Goal: Browse casually

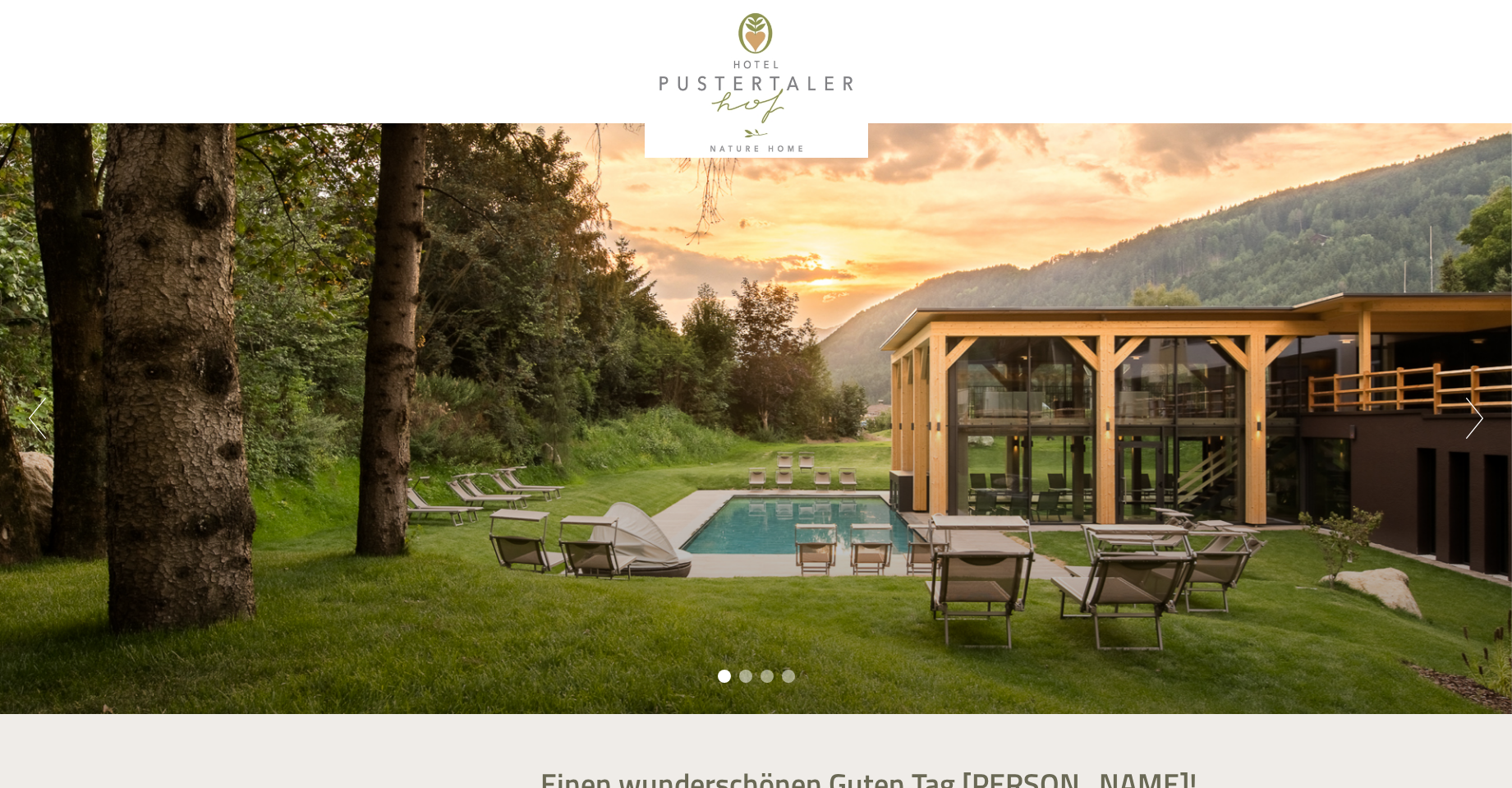
click at [1473, 417] on button "Next" at bounding box center [1474, 418] width 17 height 41
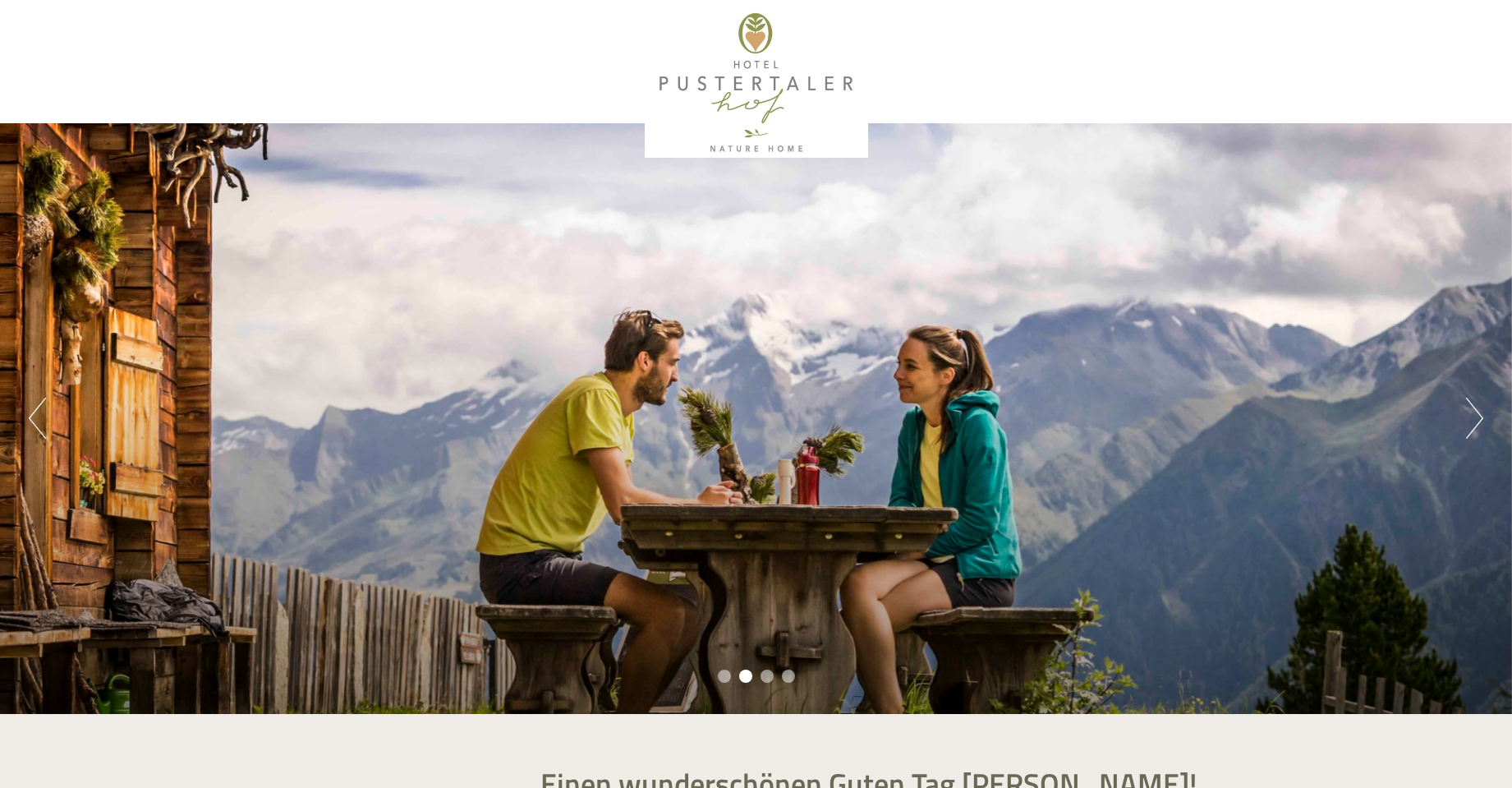
click at [1473, 417] on button "Next" at bounding box center [1474, 418] width 17 height 41
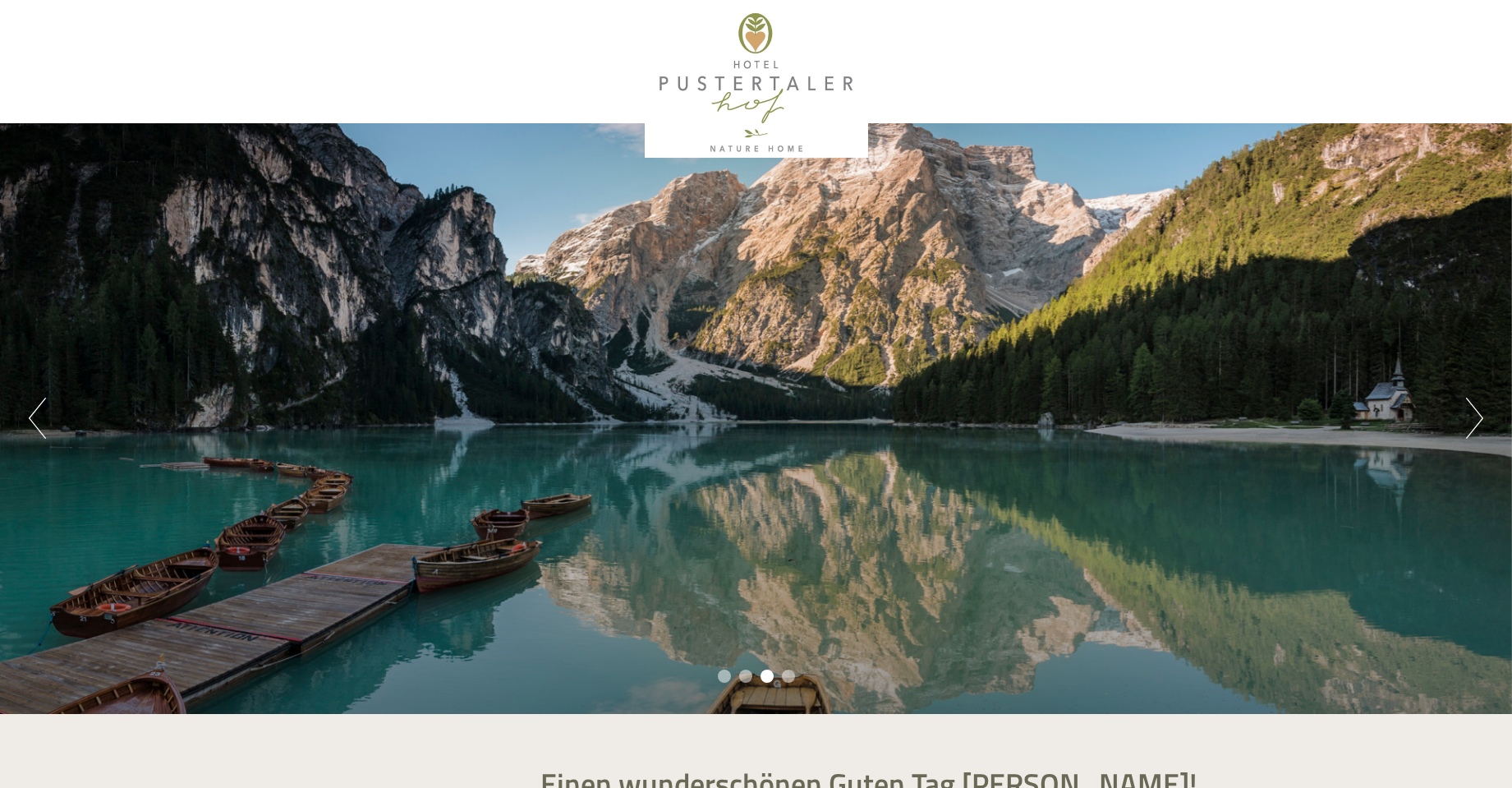
click at [1473, 417] on button "Next" at bounding box center [1474, 418] width 17 height 41
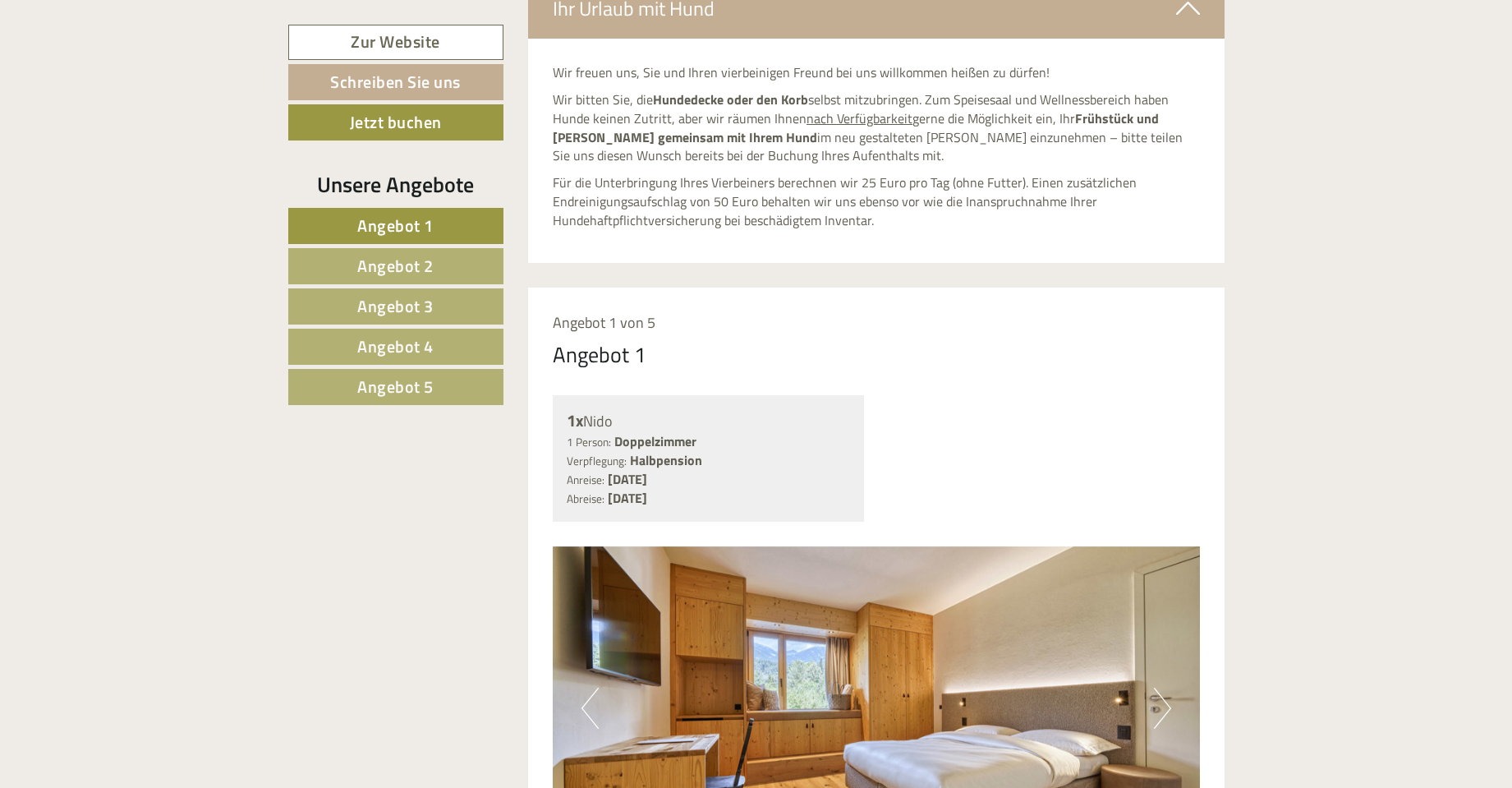
scroll to position [1561, 0]
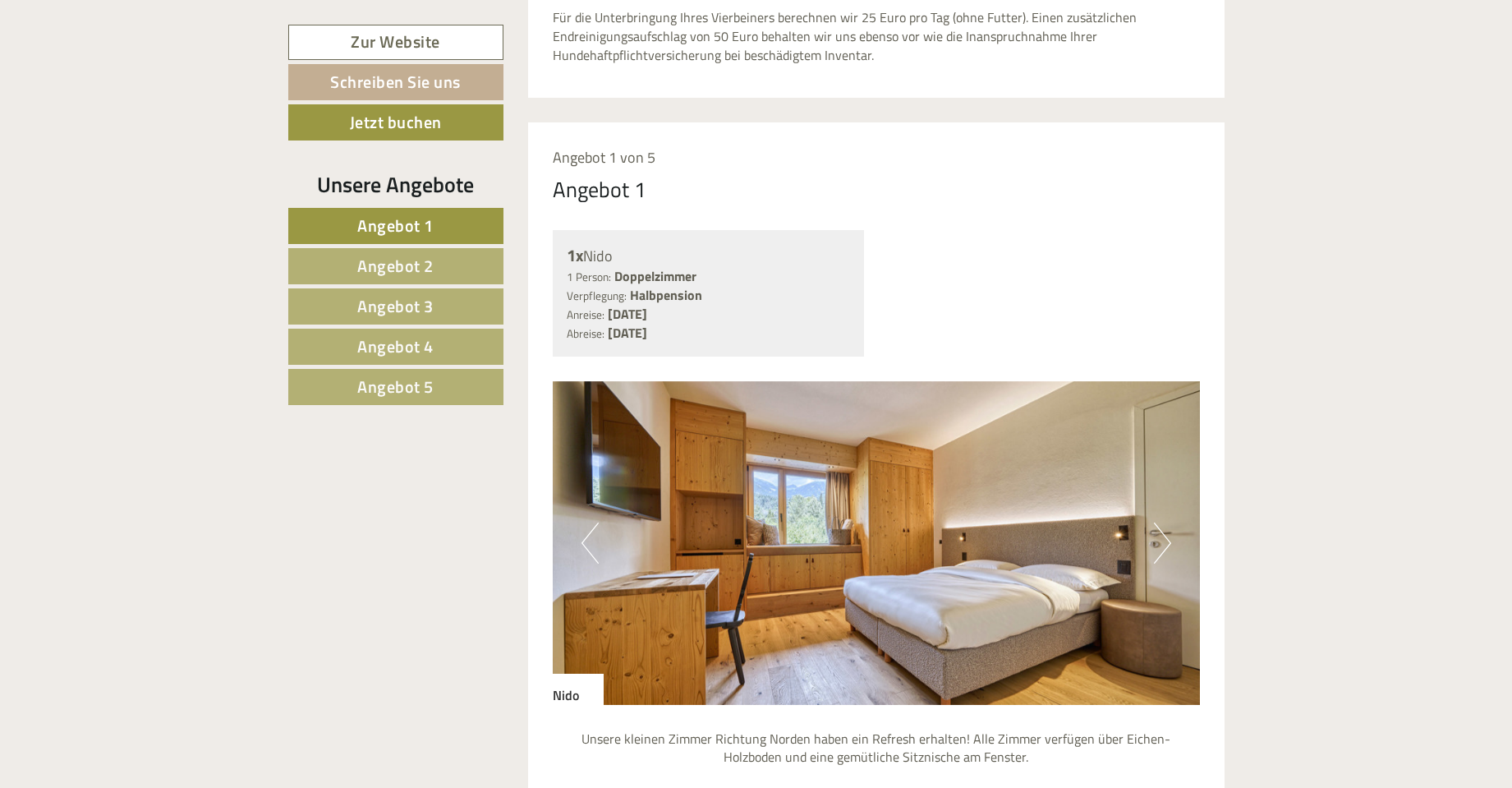
click at [1166, 541] on button "Next" at bounding box center [1162, 542] width 17 height 41
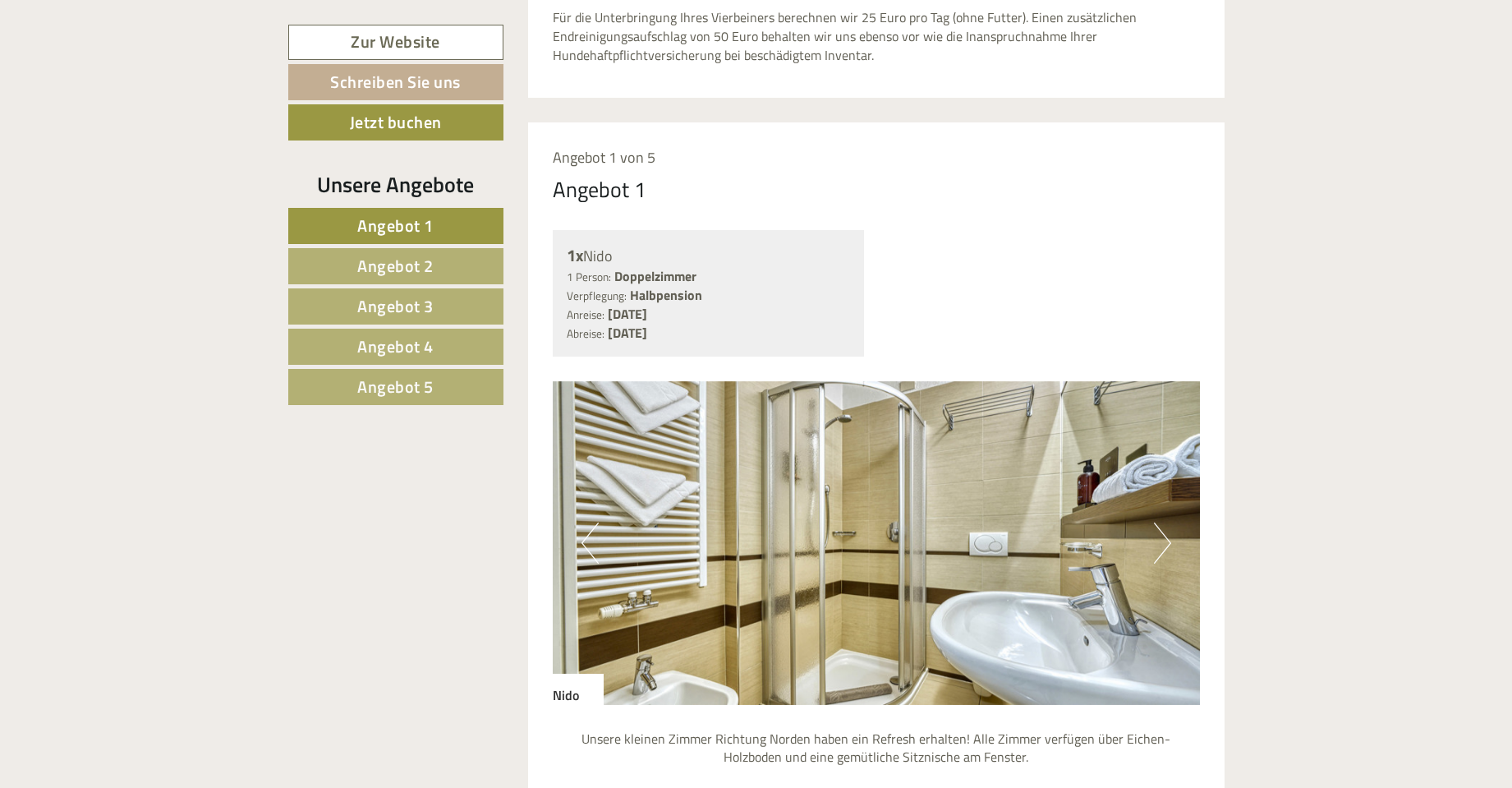
click at [1166, 541] on button "Next" at bounding box center [1162, 542] width 17 height 41
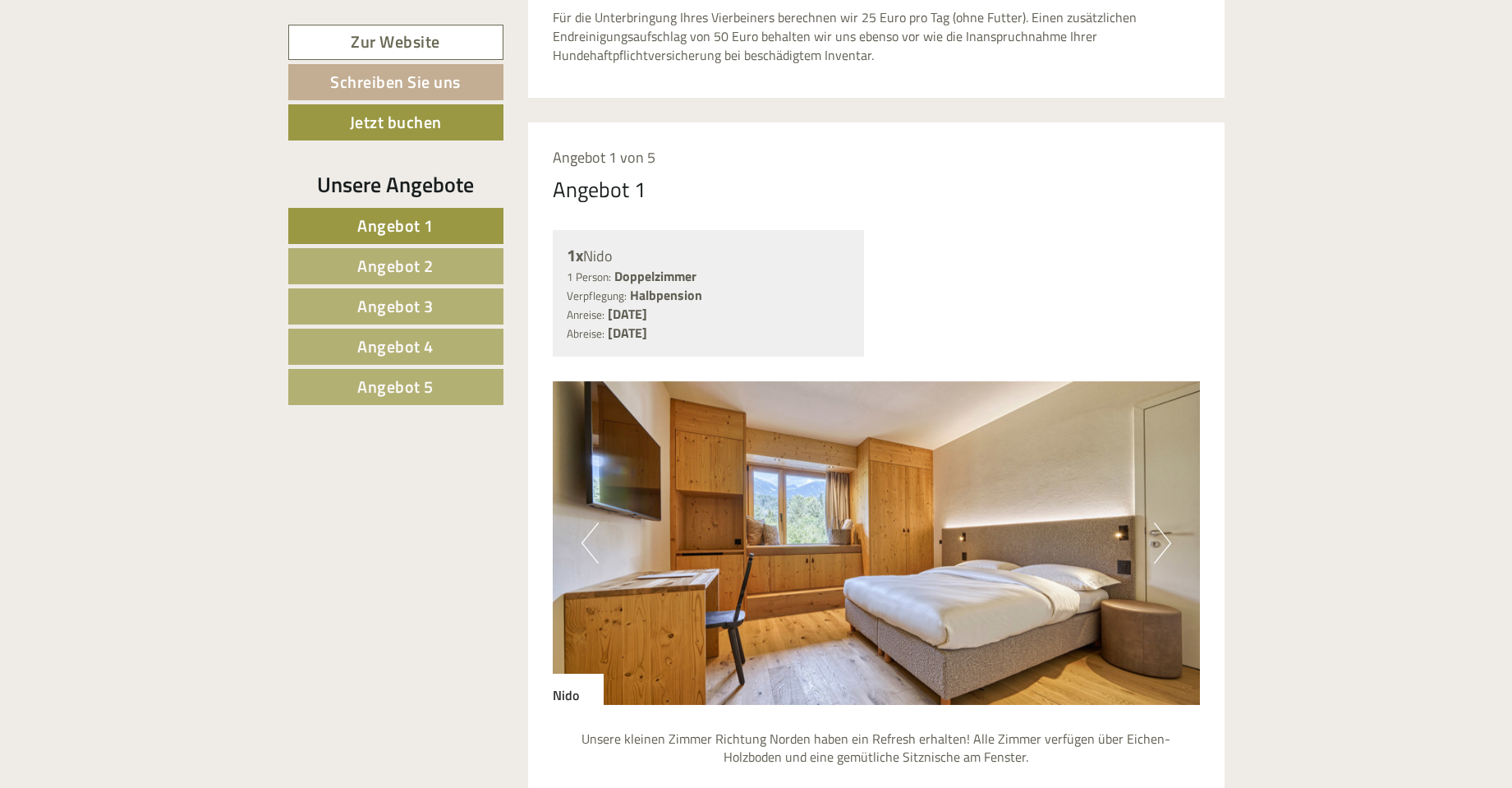
click at [1166, 541] on button "Next" at bounding box center [1162, 542] width 17 height 41
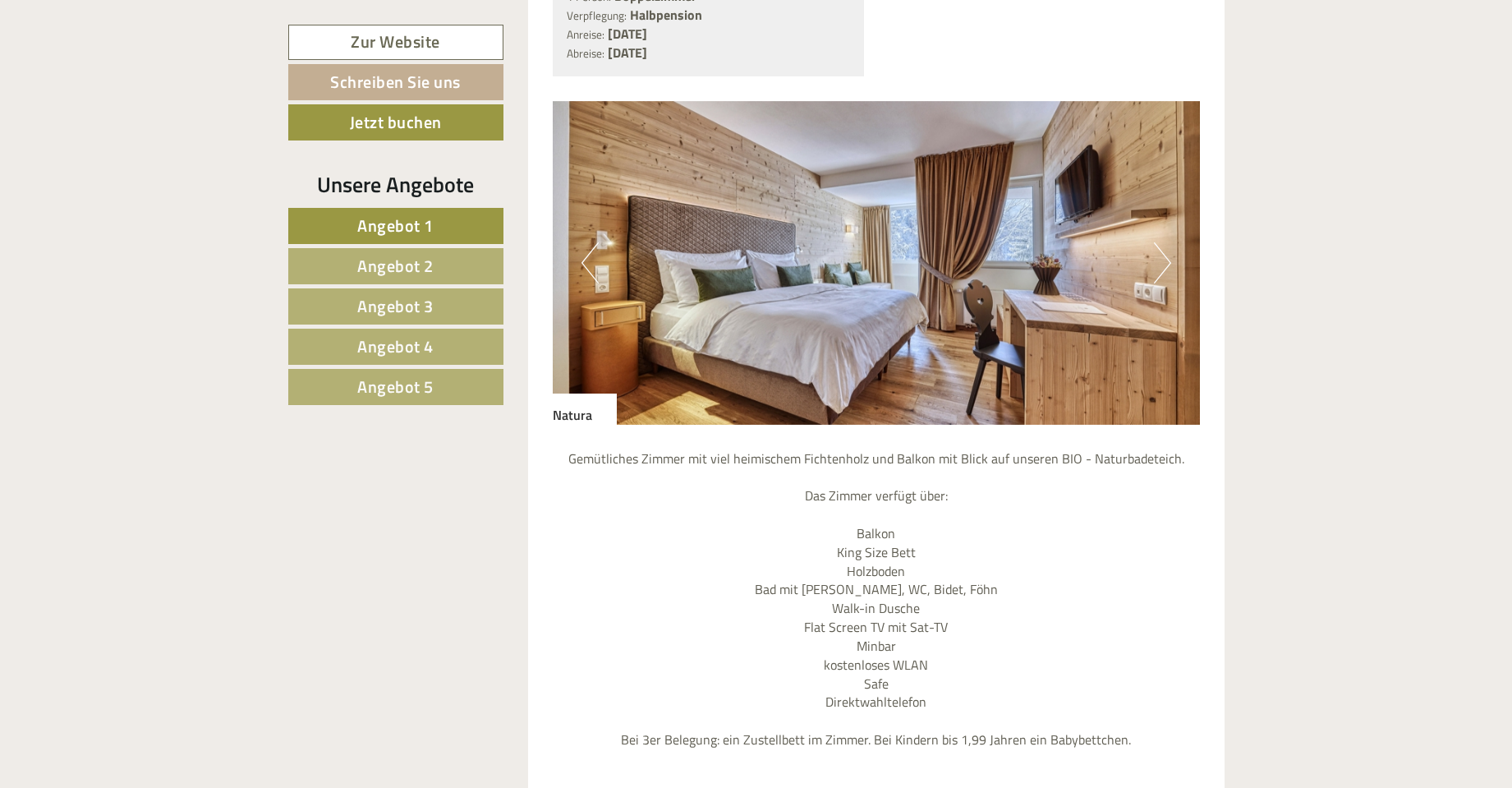
scroll to position [3205, 0]
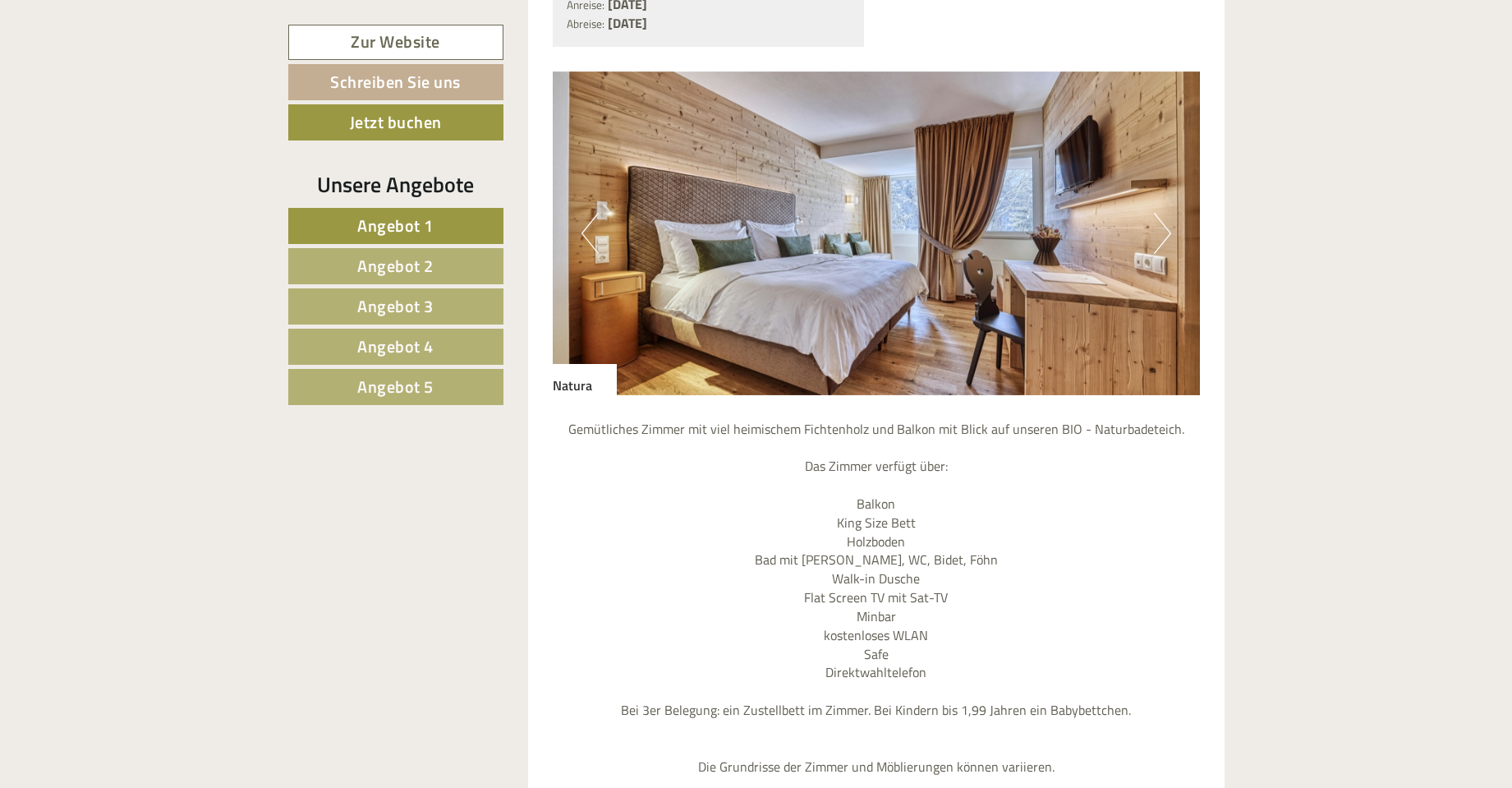
click at [1166, 235] on button "Next" at bounding box center [1162, 233] width 17 height 41
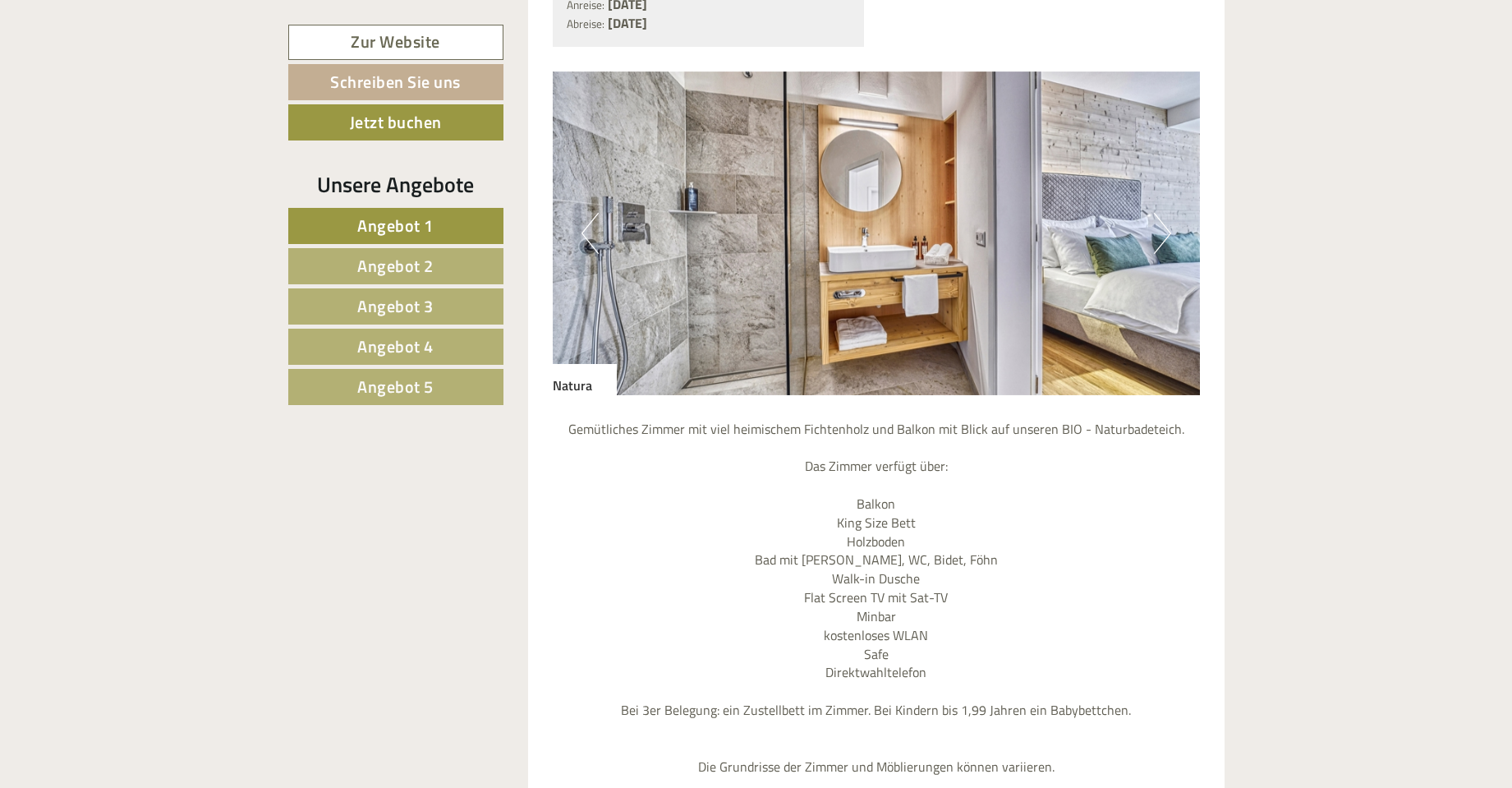
click at [1166, 235] on button "Next" at bounding box center [1162, 233] width 17 height 41
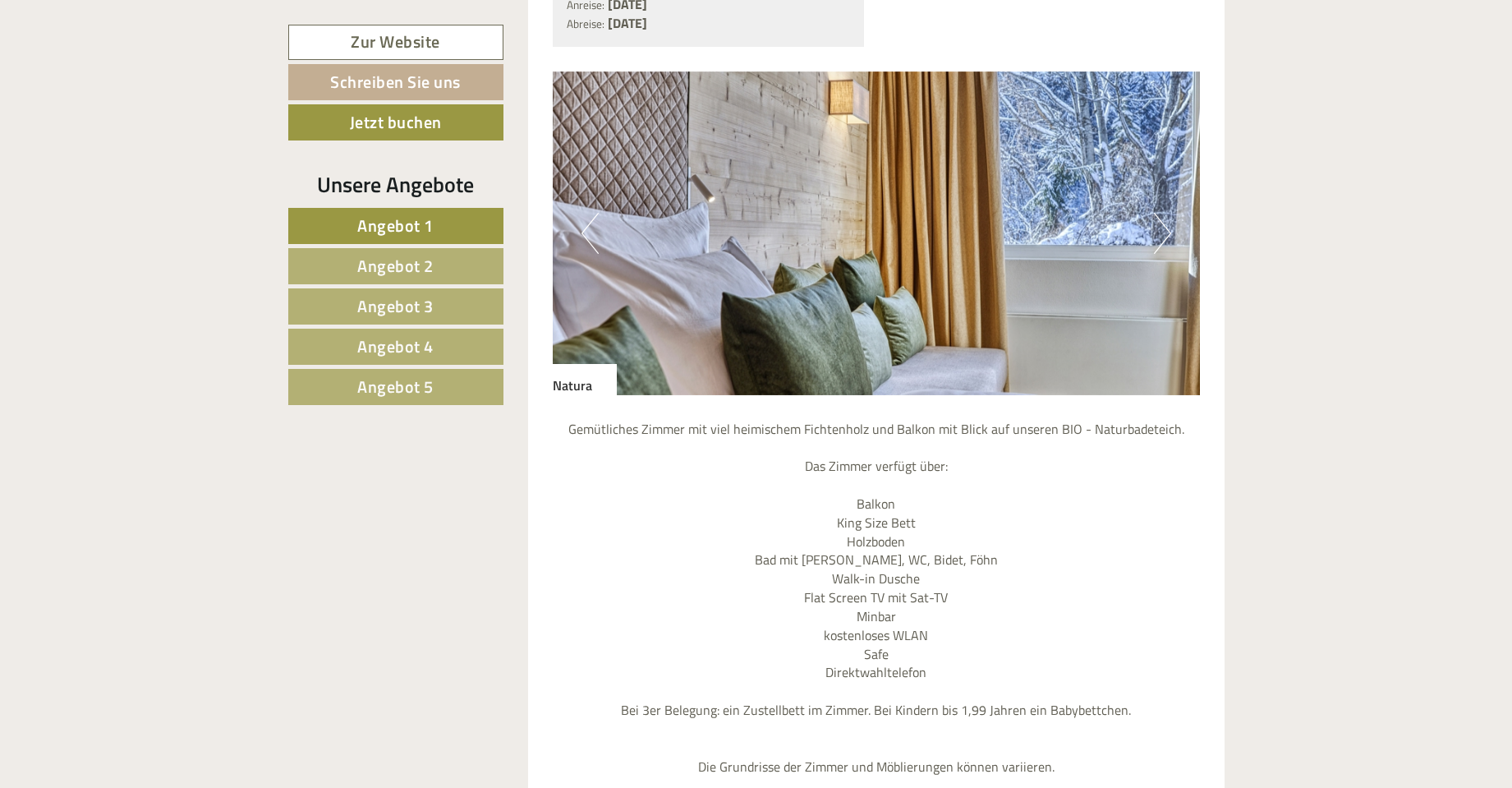
click at [1166, 235] on button "Next" at bounding box center [1162, 233] width 17 height 41
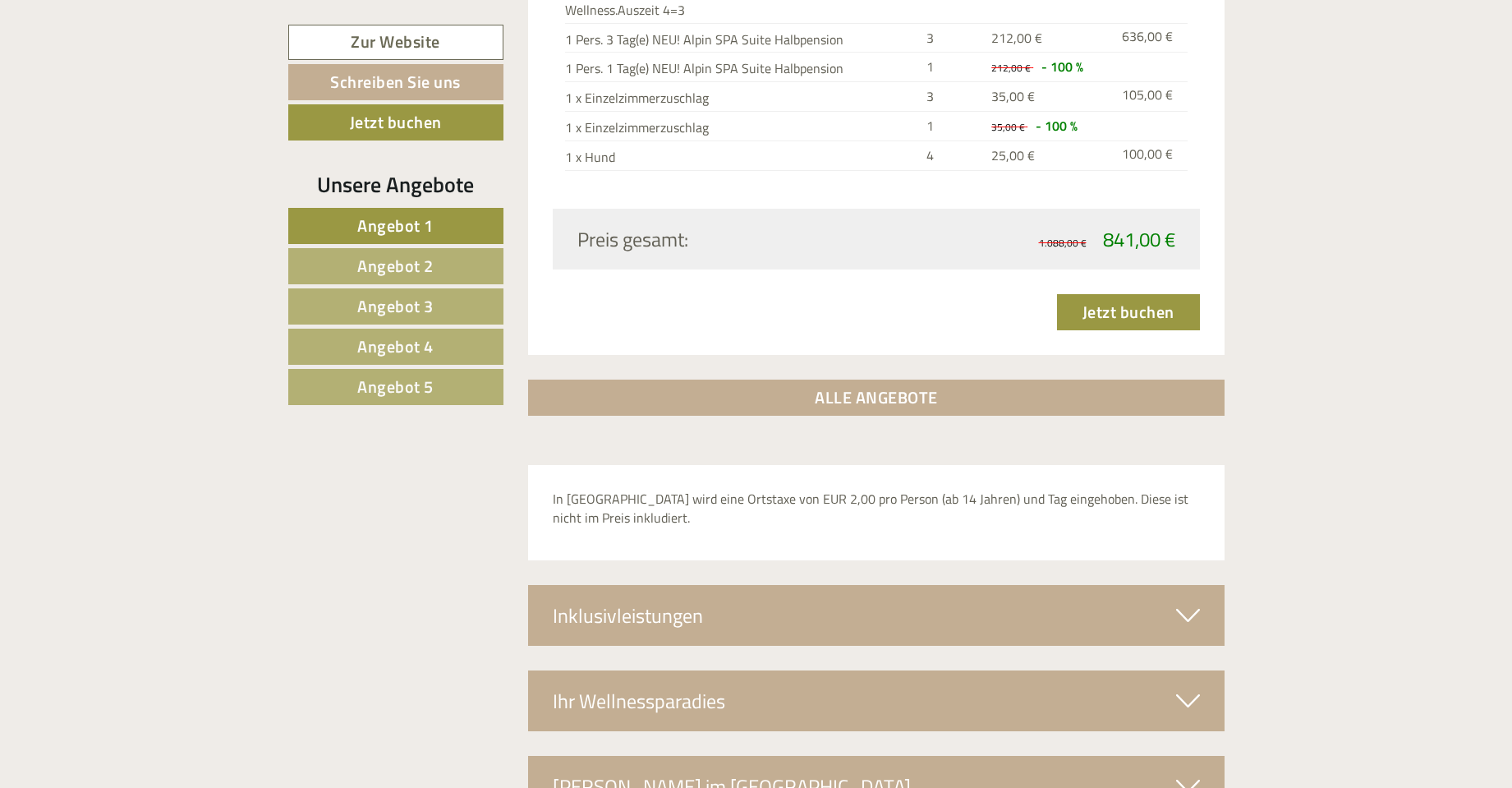
scroll to position [5751, 0]
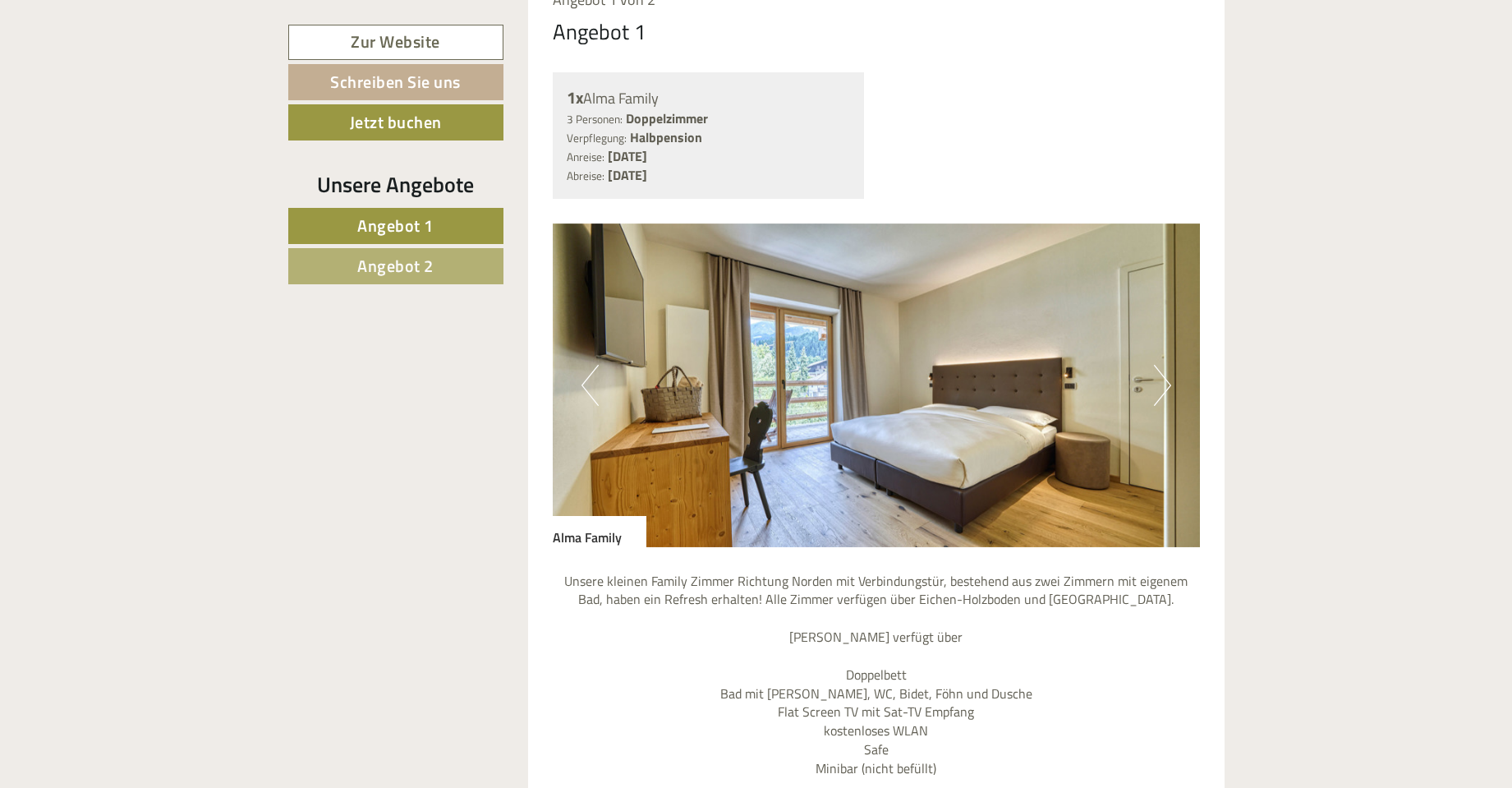
scroll to position [1396, 0]
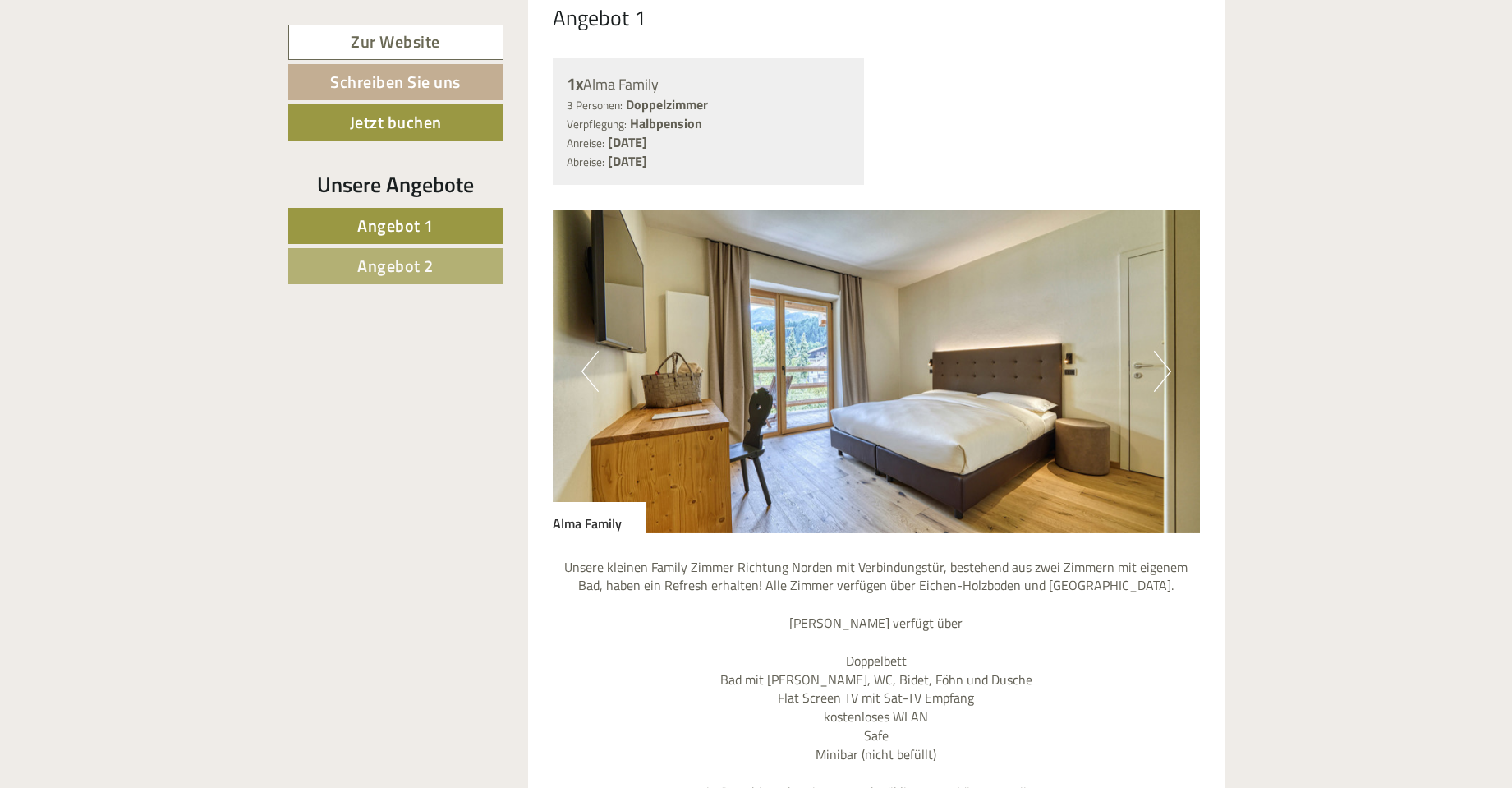
click at [1164, 368] on button "Next" at bounding box center [1162, 371] width 17 height 41
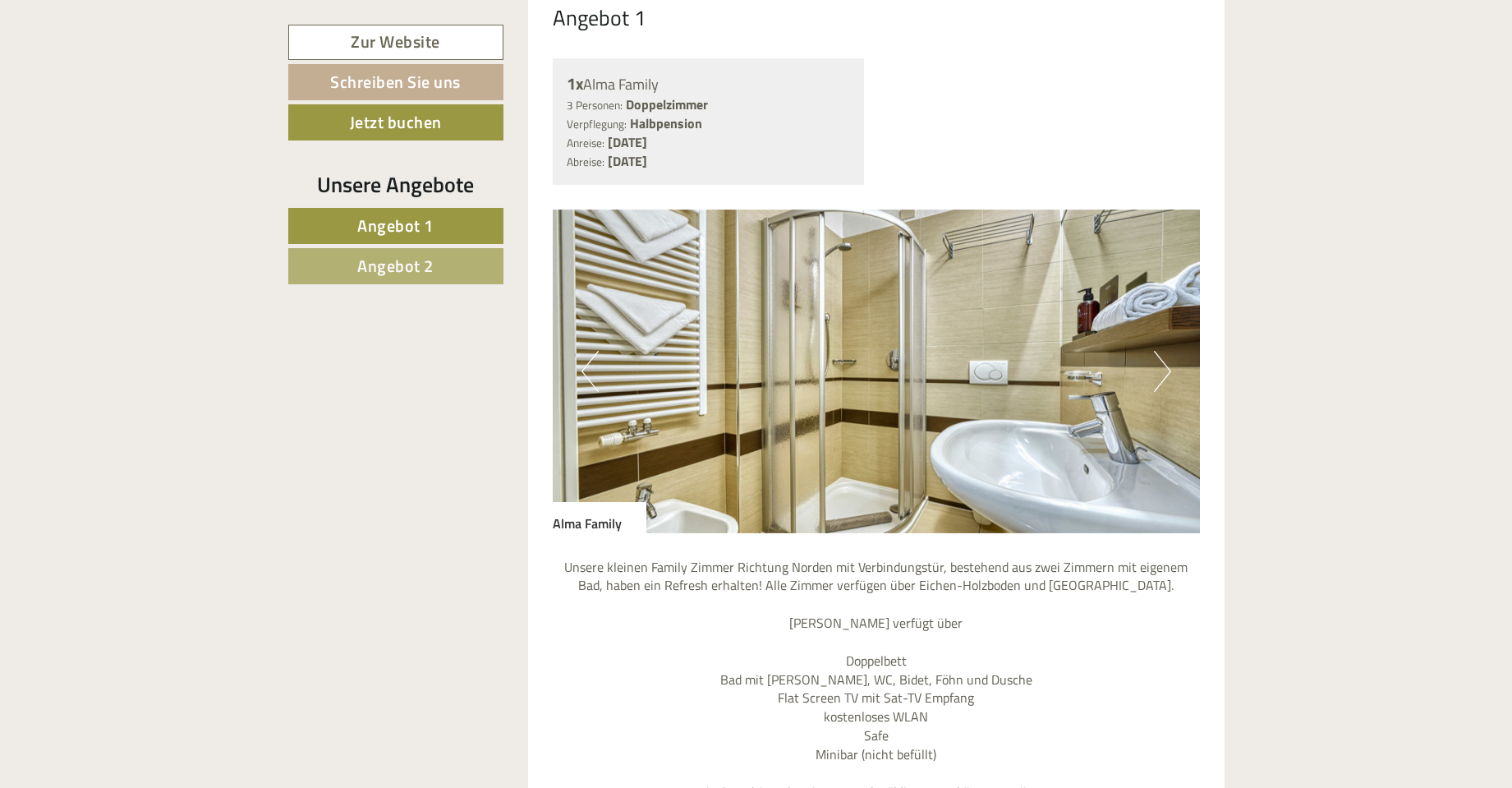
click at [1164, 368] on button "Next" at bounding box center [1162, 371] width 17 height 41
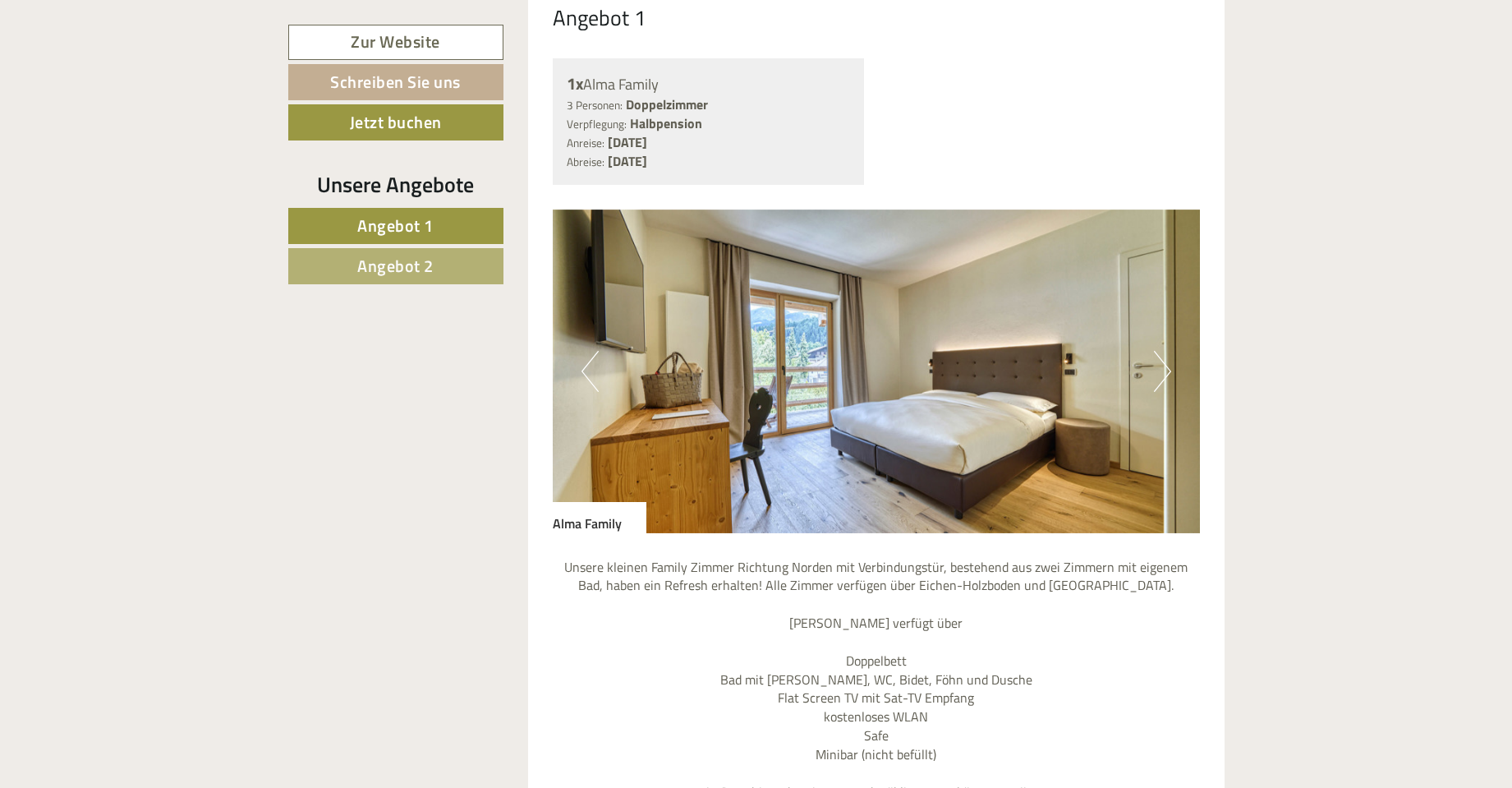
click at [1164, 368] on button "Next" at bounding box center [1162, 371] width 17 height 41
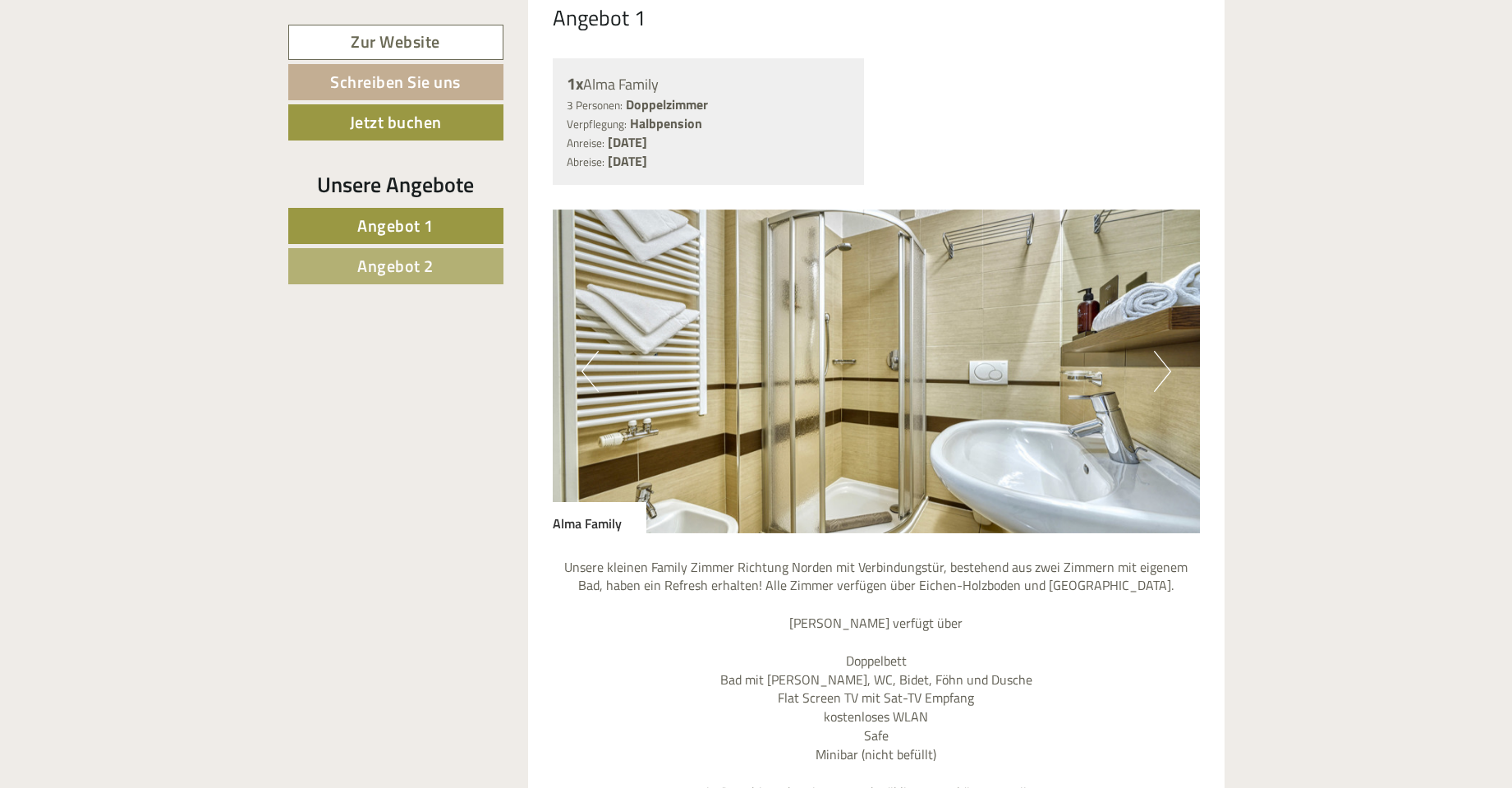
click at [1164, 368] on button "Next" at bounding box center [1162, 371] width 17 height 41
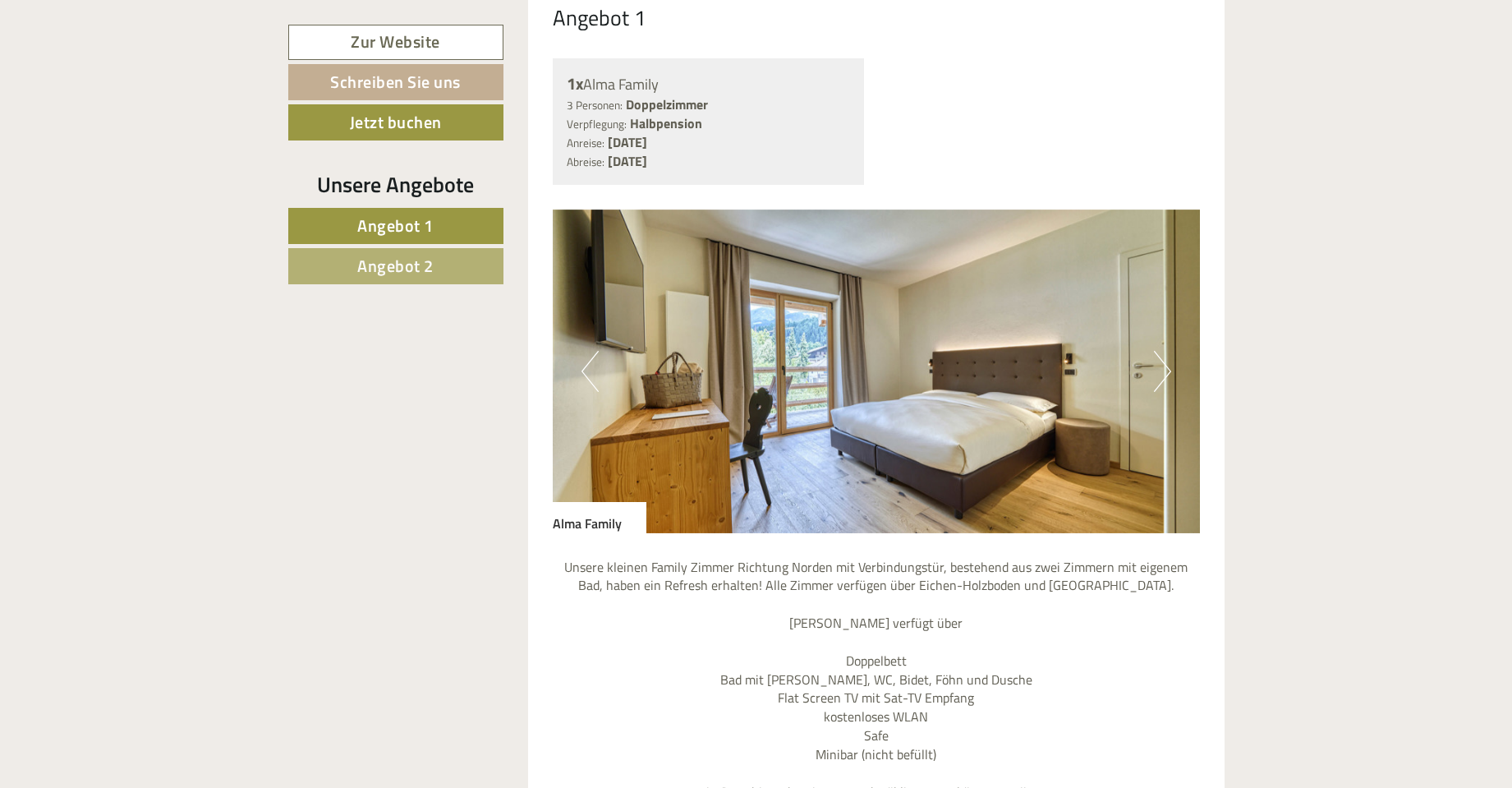
click at [1164, 368] on button "Next" at bounding box center [1162, 371] width 17 height 41
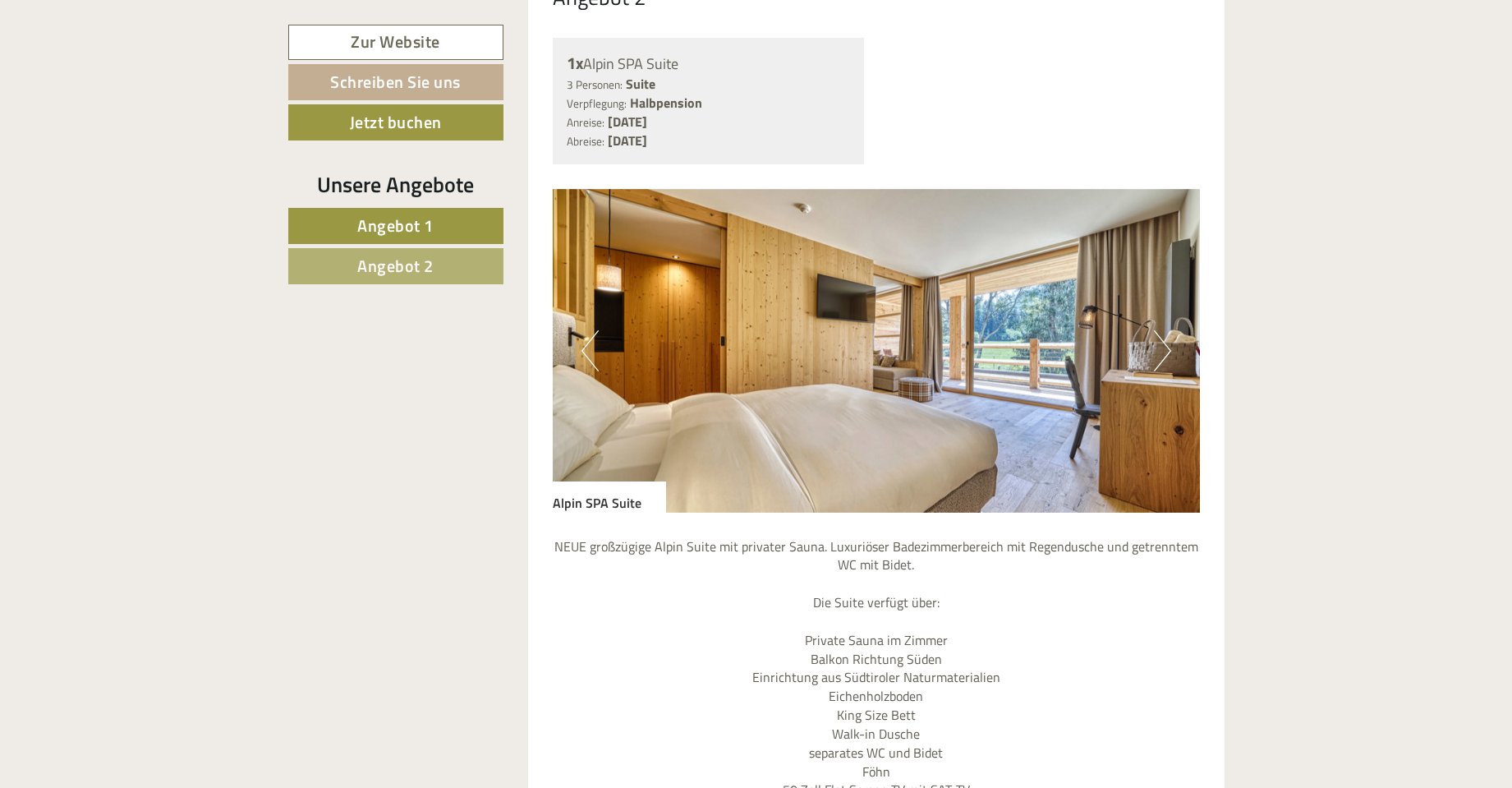
scroll to position [2711, 0]
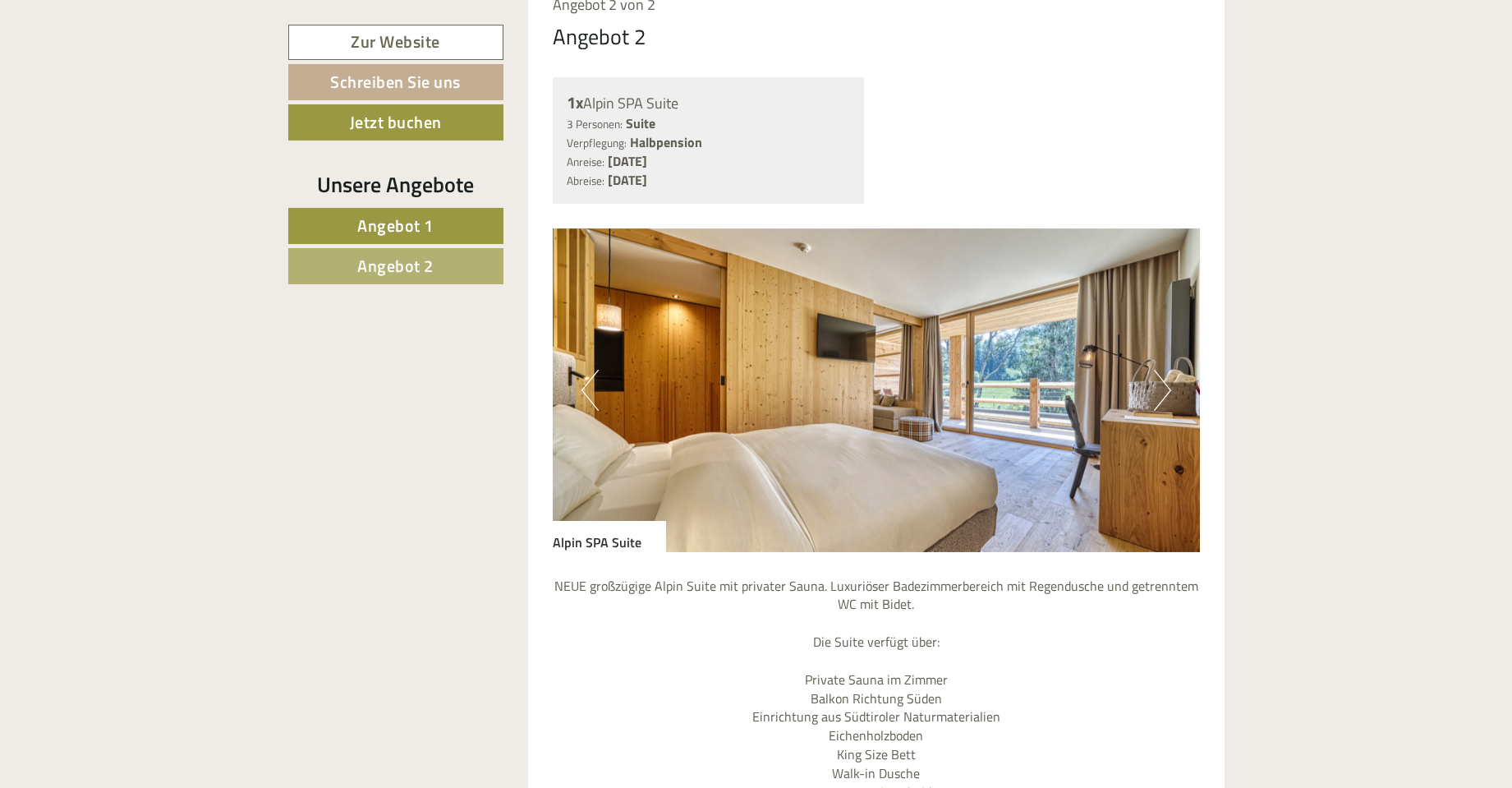
click at [1166, 388] on button "Next" at bounding box center [1162, 390] width 17 height 41
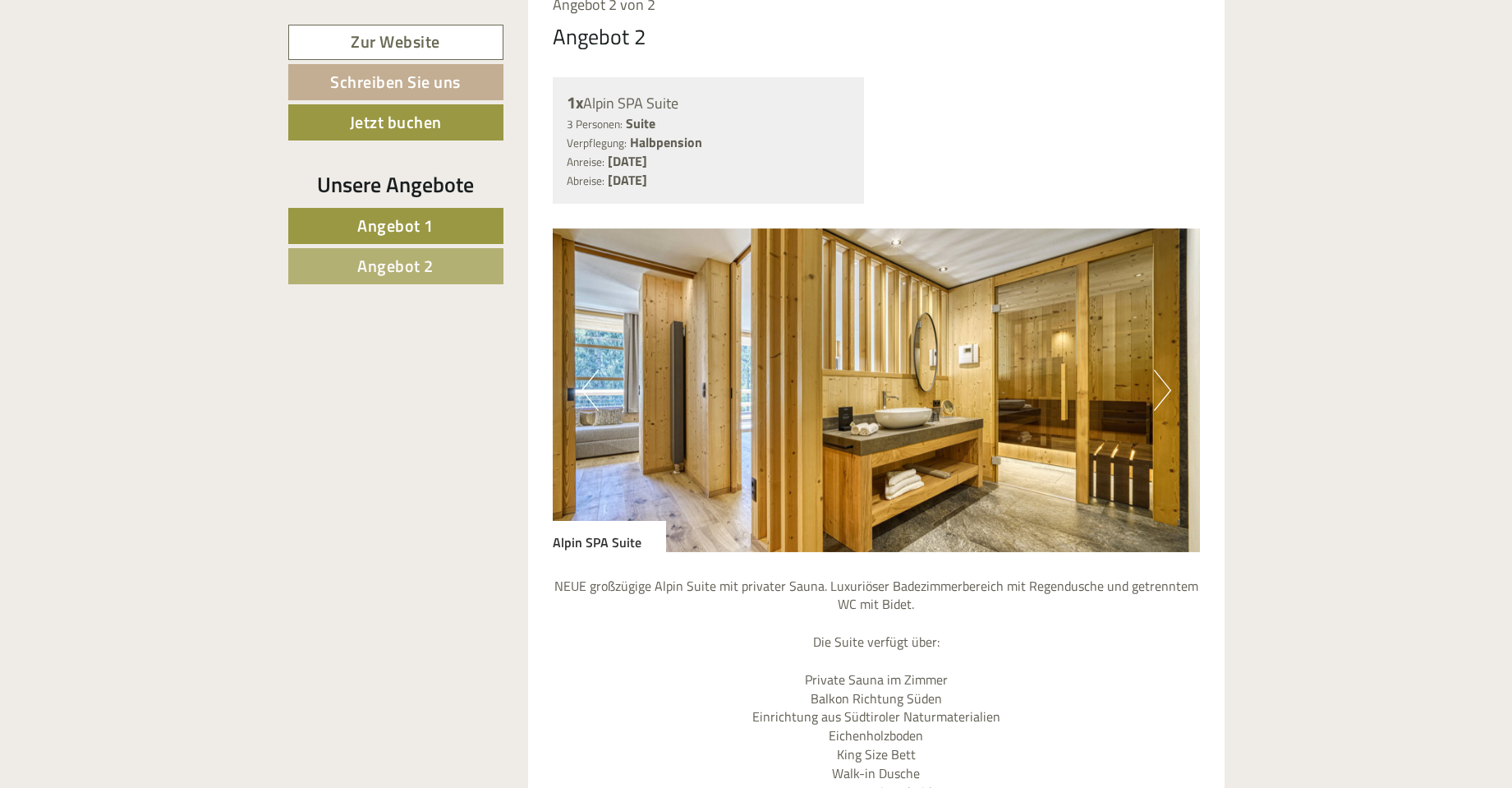
click at [1166, 388] on button "Next" at bounding box center [1162, 390] width 17 height 41
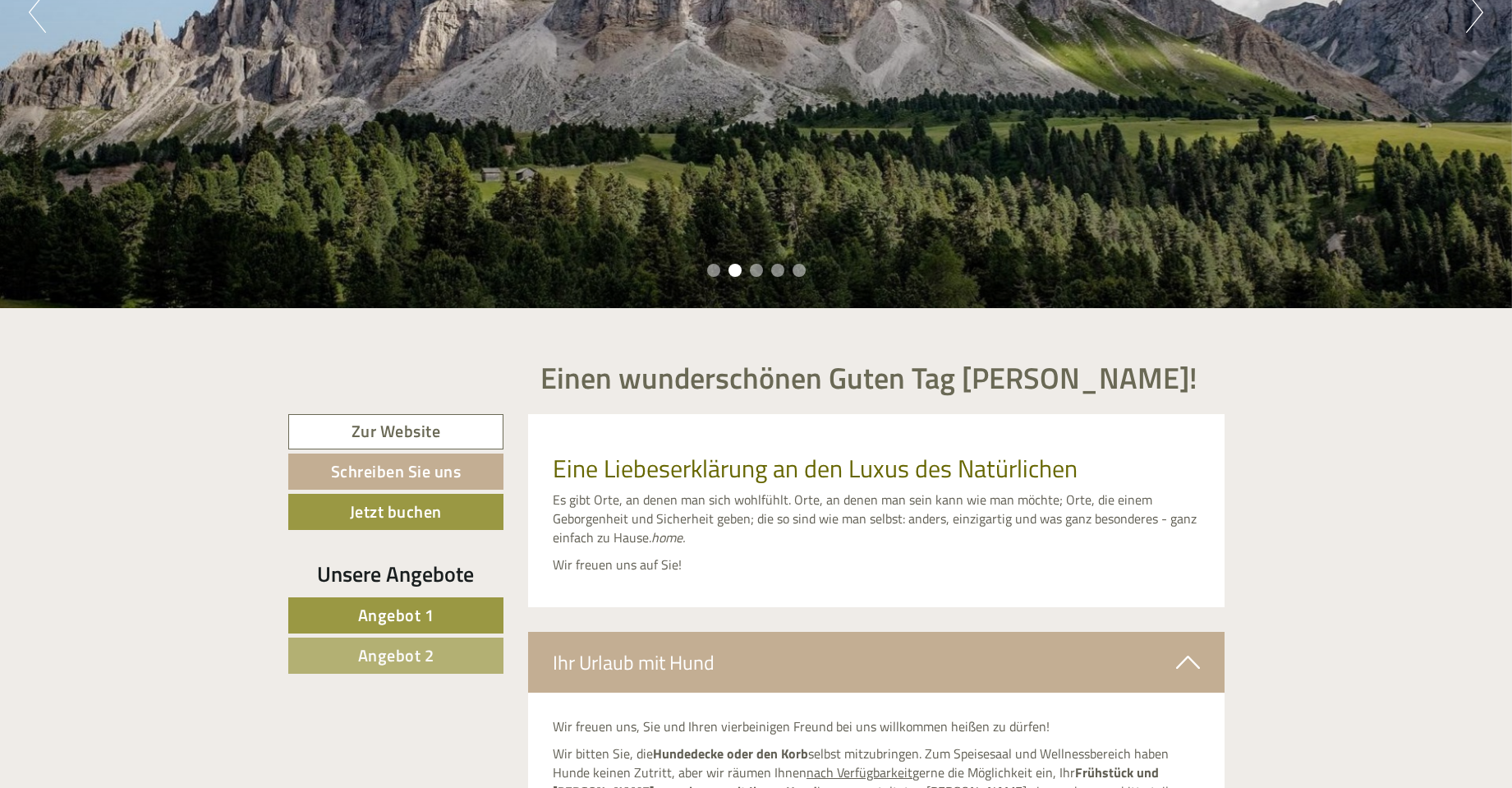
scroll to position [328, 0]
